Goal: Task Accomplishment & Management: Manage account settings

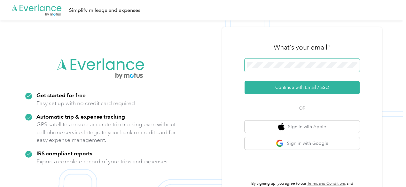
click at [274, 70] on div at bounding box center [301, 66] width 115 height 16
click at [300, 68] on span at bounding box center [301, 64] width 115 height 13
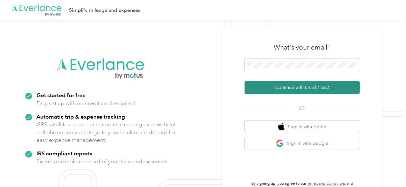
click at [299, 87] on button "Continue with Email / SSO" at bounding box center [301, 87] width 115 height 13
click at [265, 86] on button "Continue with Email / SSO" at bounding box center [301, 87] width 115 height 13
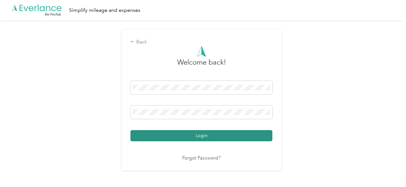
click at [171, 136] on button "Login" at bounding box center [201, 135] width 142 height 11
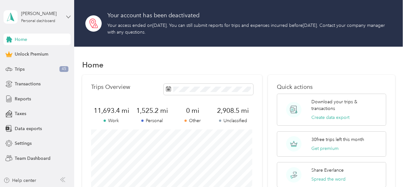
click at [69, 15] on icon at bounding box center [68, 17] width 4 height 4
click at [66, 16] on icon at bounding box center [68, 17] width 4 height 4
click at [171, 60] on div "Home" at bounding box center [238, 64] width 313 height 13
click at [23, 141] on span "Settings" at bounding box center [23, 143] width 17 height 7
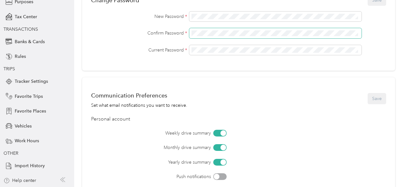
scroll to position [192, 0]
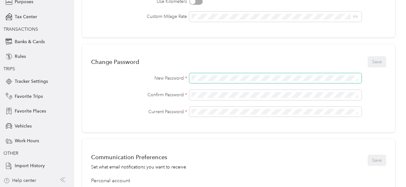
click at [188, 78] on div "New Password *" at bounding box center [238, 78] width 295 height 10
click at [191, 95] on span at bounding box center [275, 95] width 172 height 10
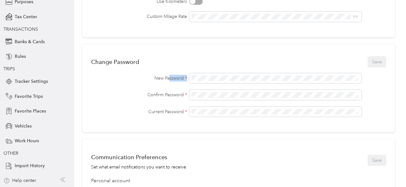
drag, startPoint x: 258, startPoint y: 74, endPoint x: 174, endPoint y: 82, distance: 84.1
click at [174, 82] on div "New Password *" at bounding box center [238, 78] width 295 height 10
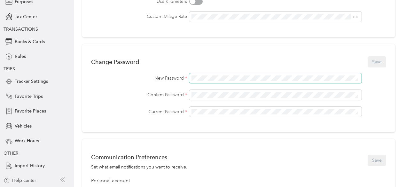
click at [185, 79] on div "New Password *" at bounding box center [238, 78] width 295 height 10
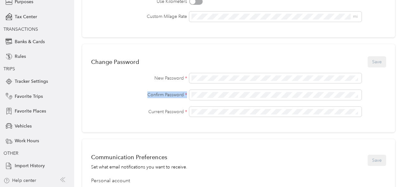
drag, startPoint x: 190, startPoint y: 79, endPoint x: 311, endPoint y: 83, distance: 121.1
click at [311, 83] on div "New Password * Confirm Password * Current Password *" at bounding box center [238, 95] width 295 height 44
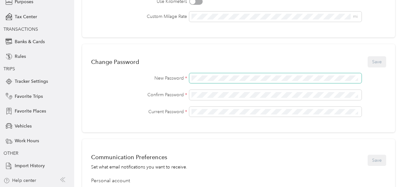
click at [181, 79] on div "New Password *" at bounding box center [238, 78] width 295 height 10
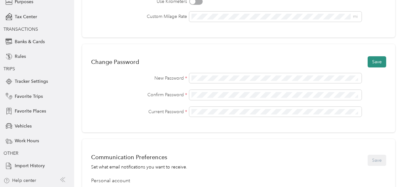
click at [381, 63] on button "Save" at bounding box center [376, 61] width 19 height 11
